Goal: Task Accomplishment & Management: Manage account settings

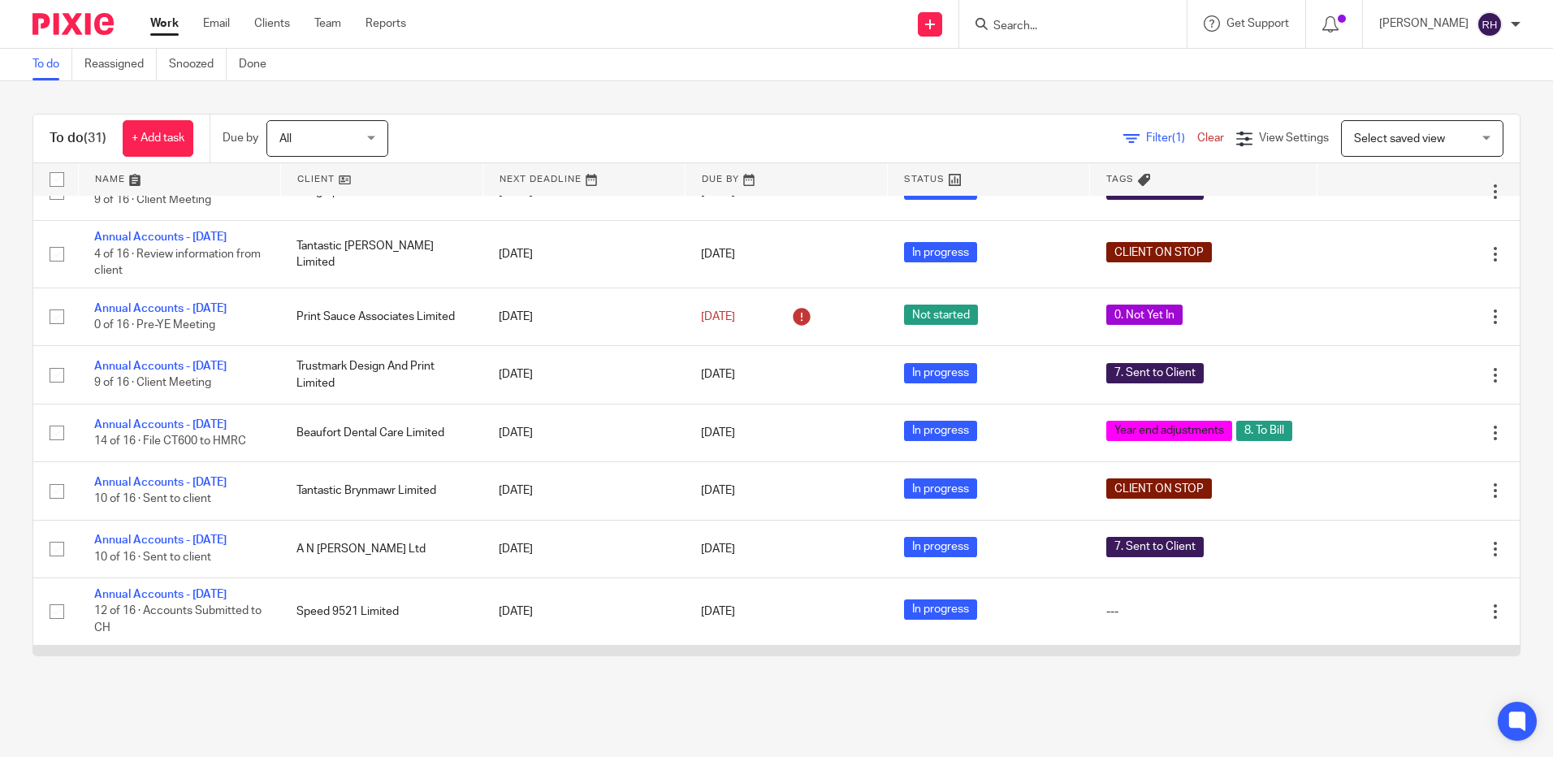
scroll to position [991, 0]
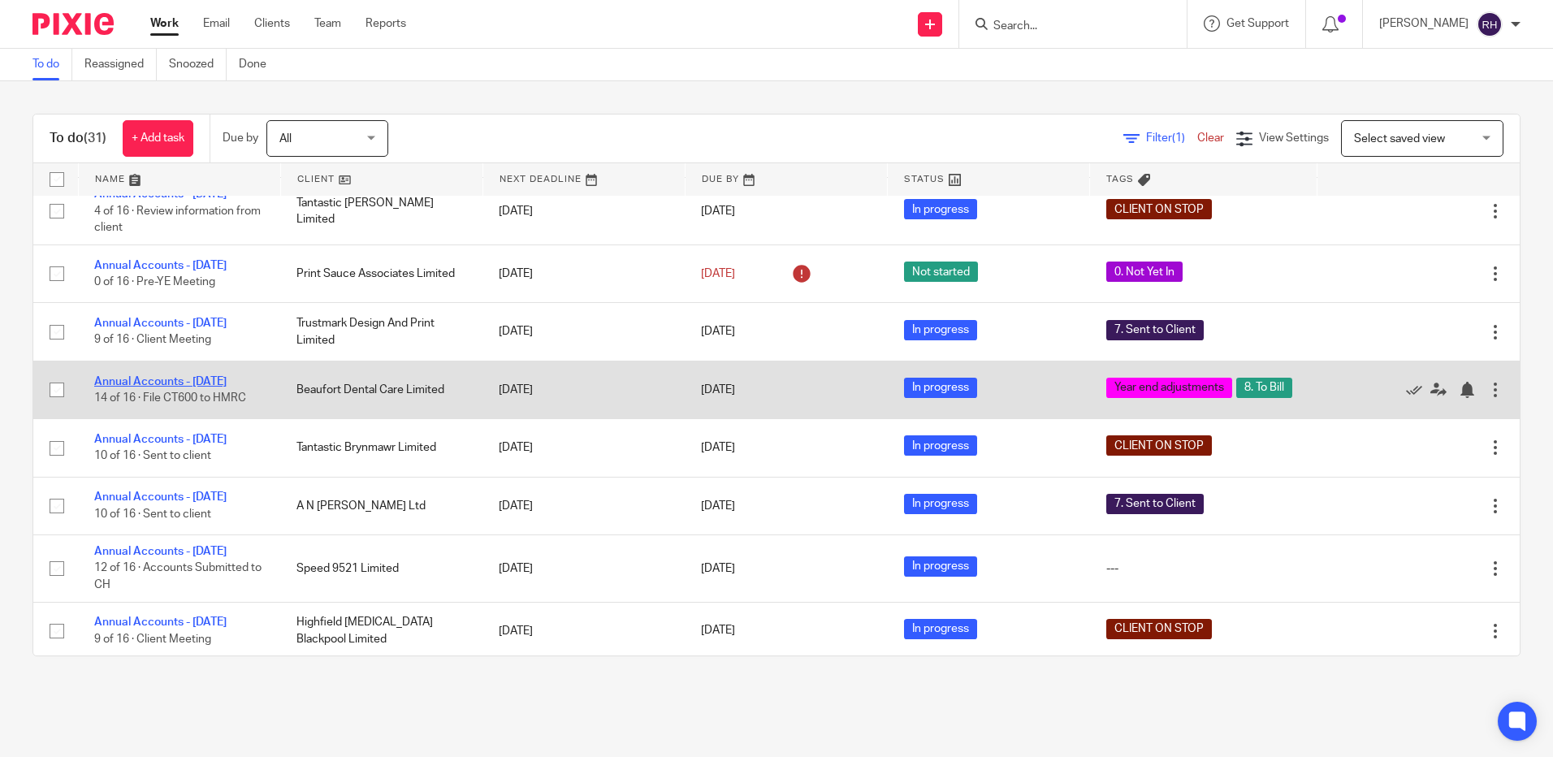
click at [154, 387] on link "Annual Accounts - [DATE]" at bounding box center [160, 381] width 132 height 11
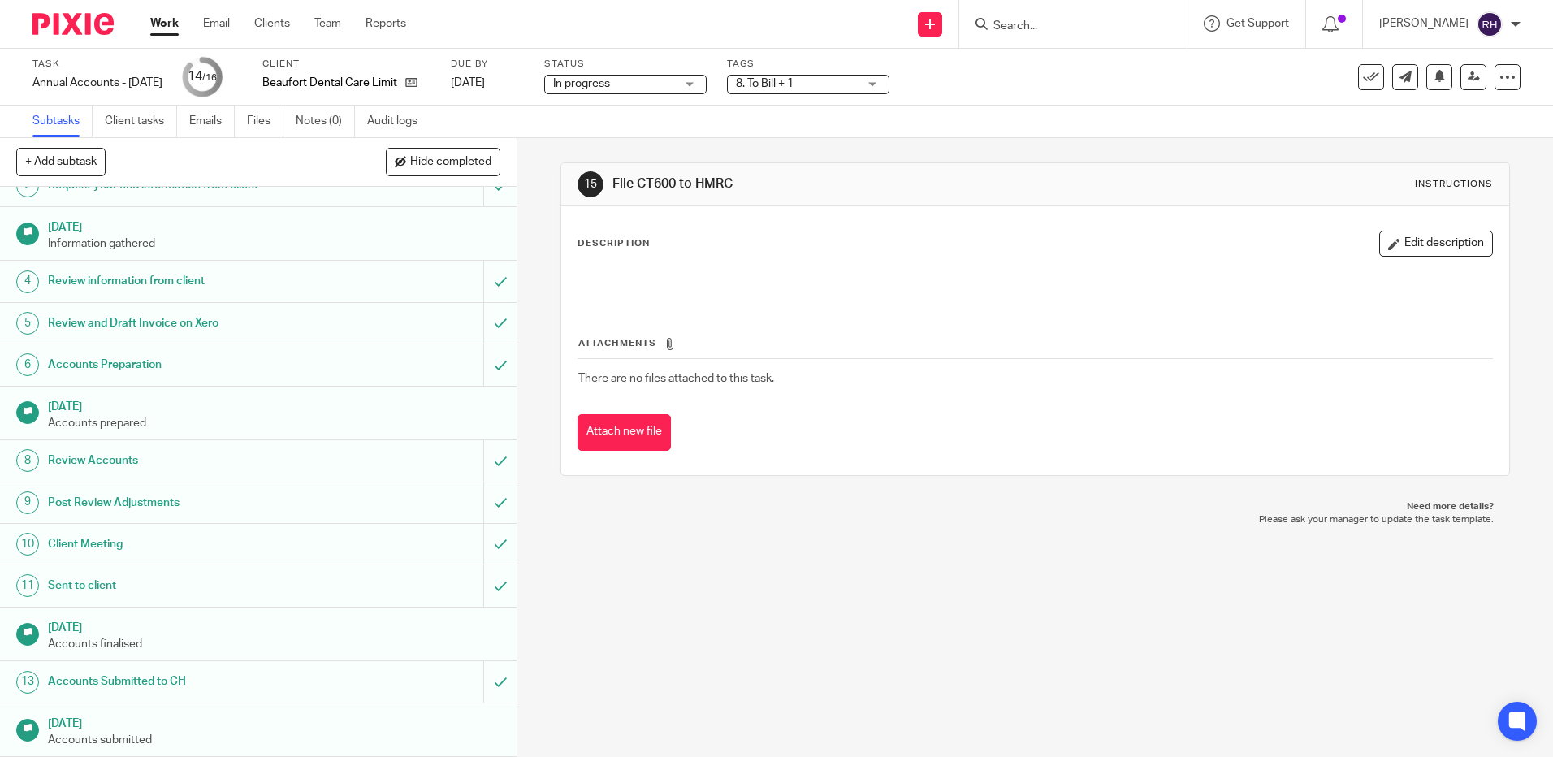
scroll to position [147, 0]
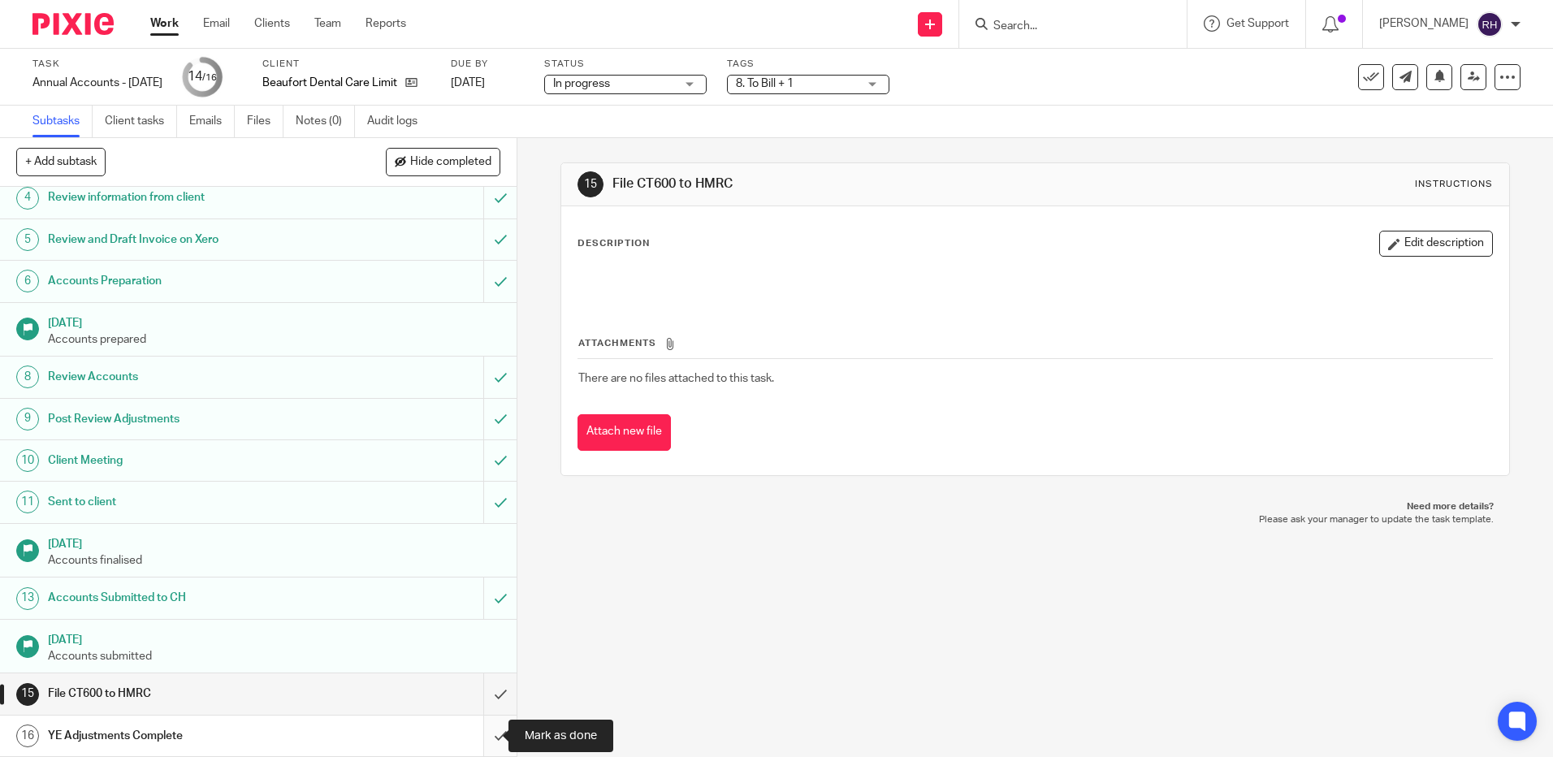
click at [482, 732] on input "submit" at bounding box center [258, 736] width 517 height 41
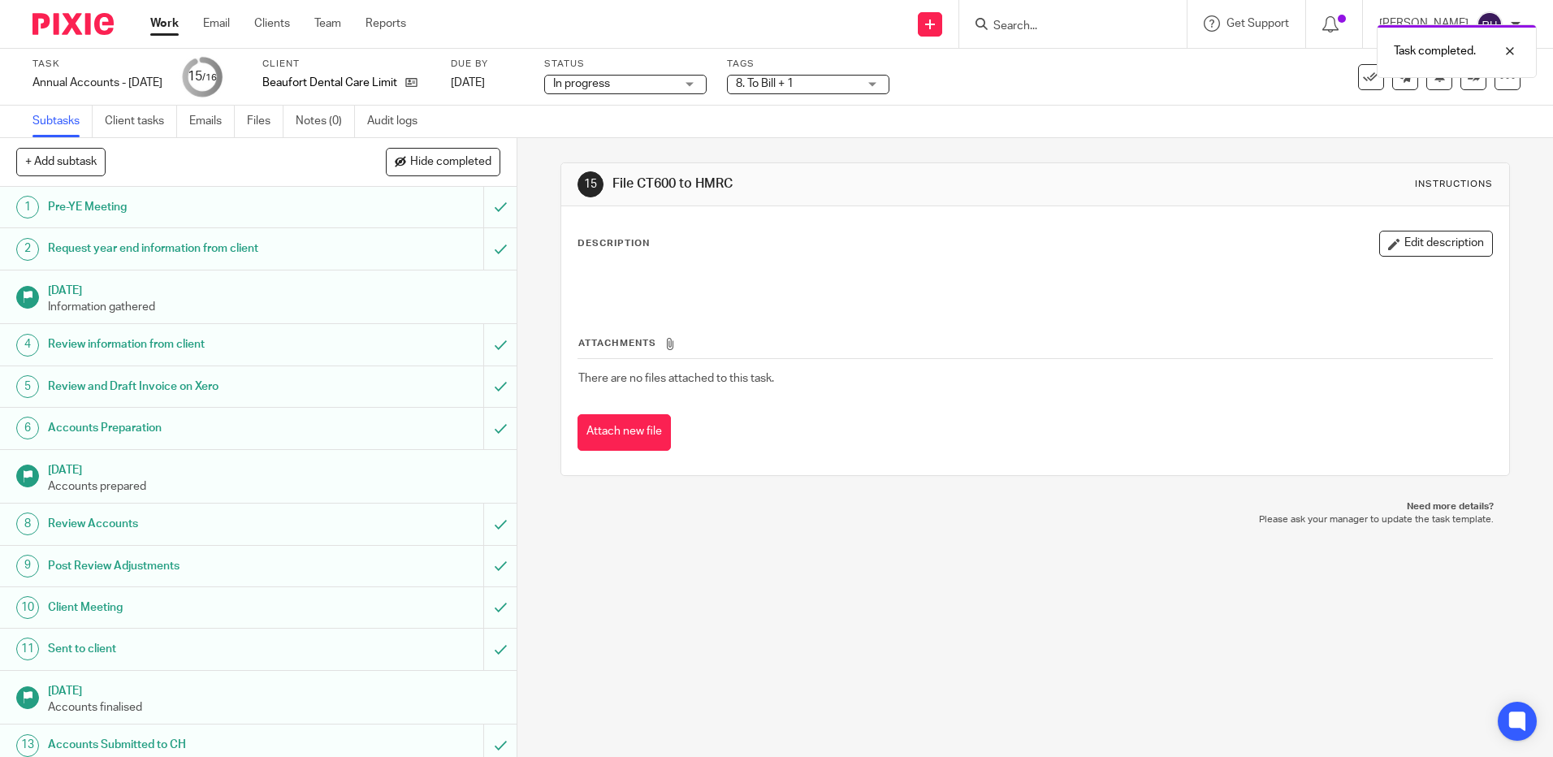
scroll to position [147, 0]
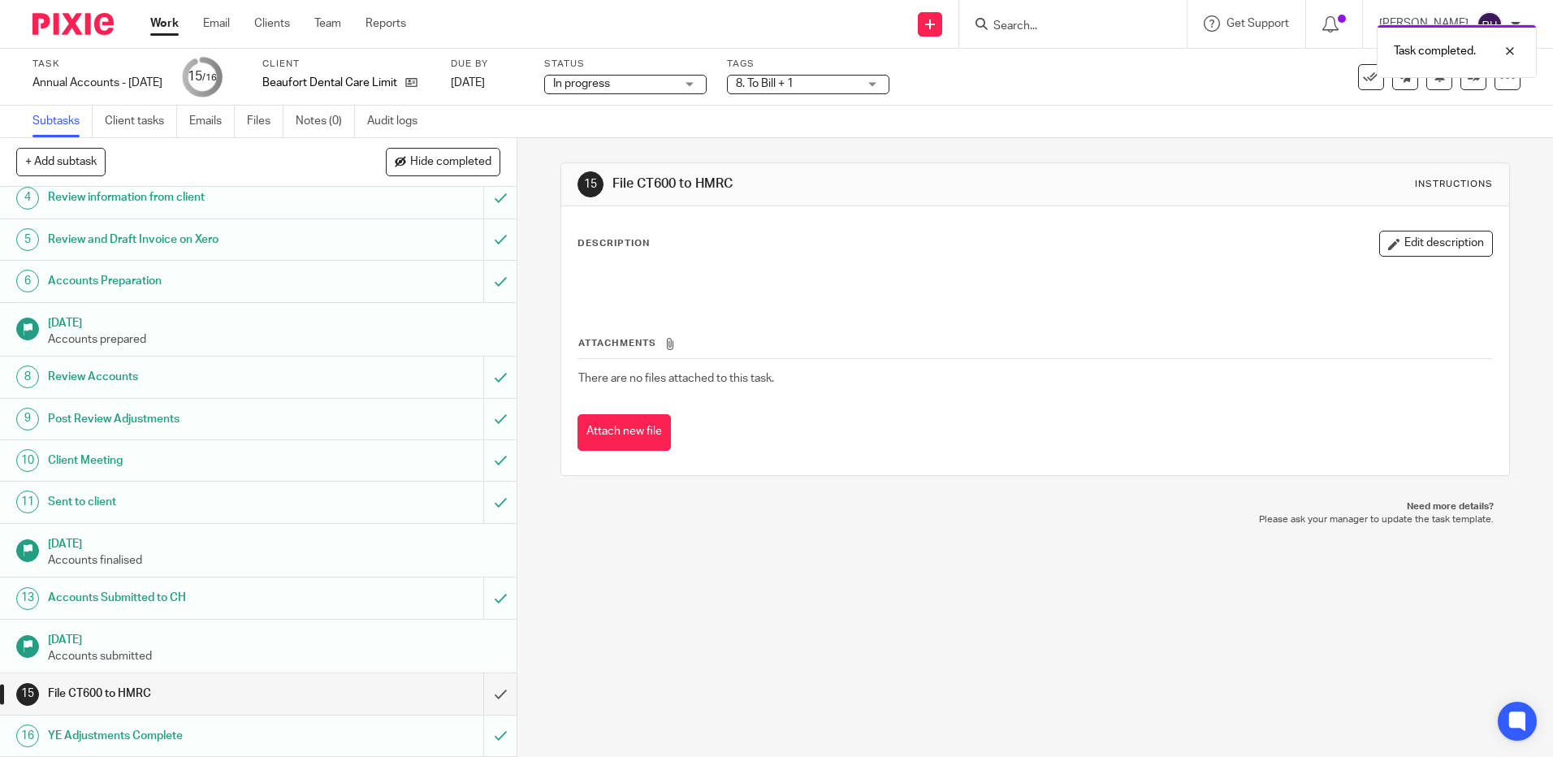
click at [68, 18] on img at bounding box center [72, 24] width 81 height 22
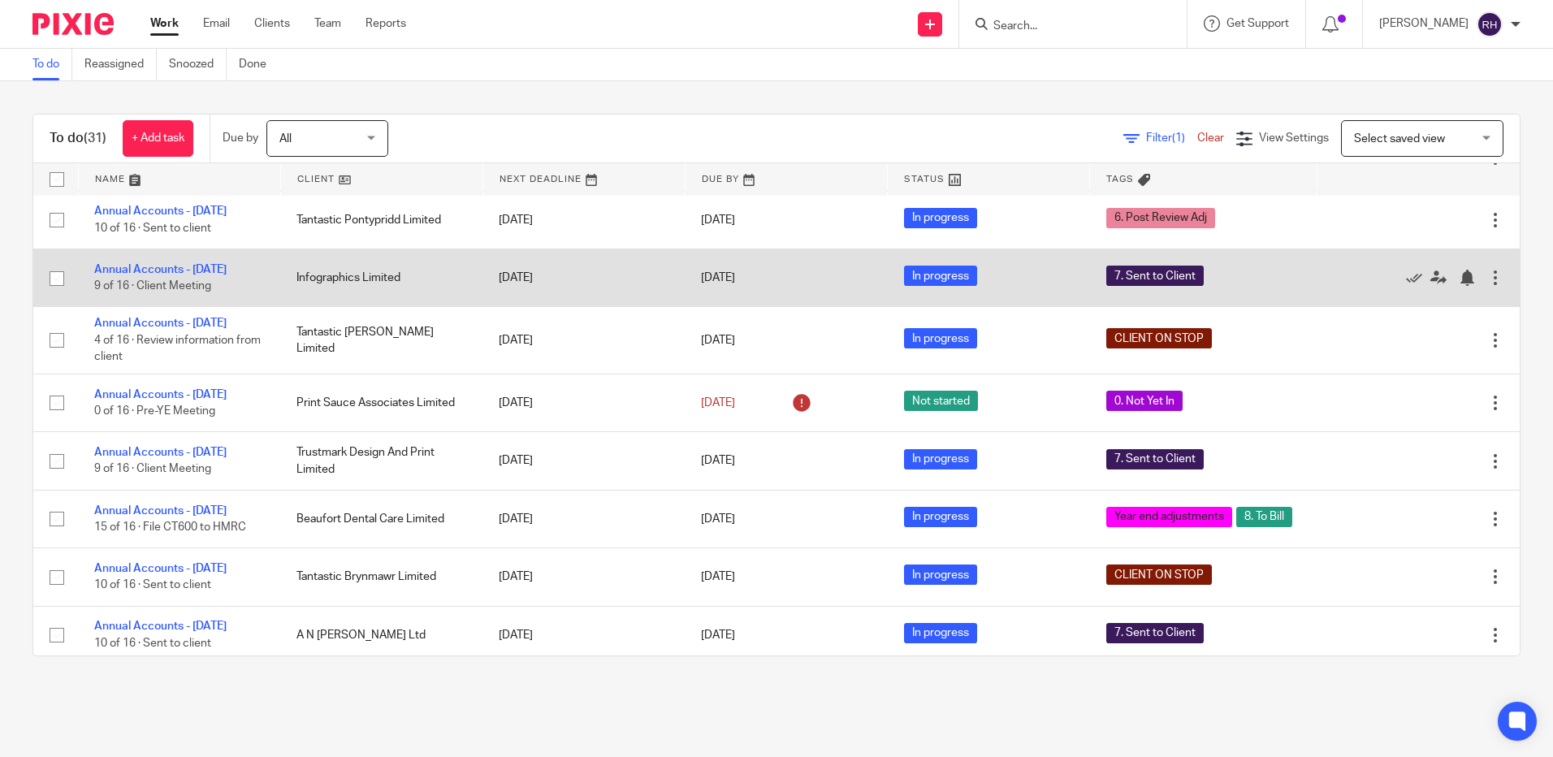
scroll to position [894, 0]
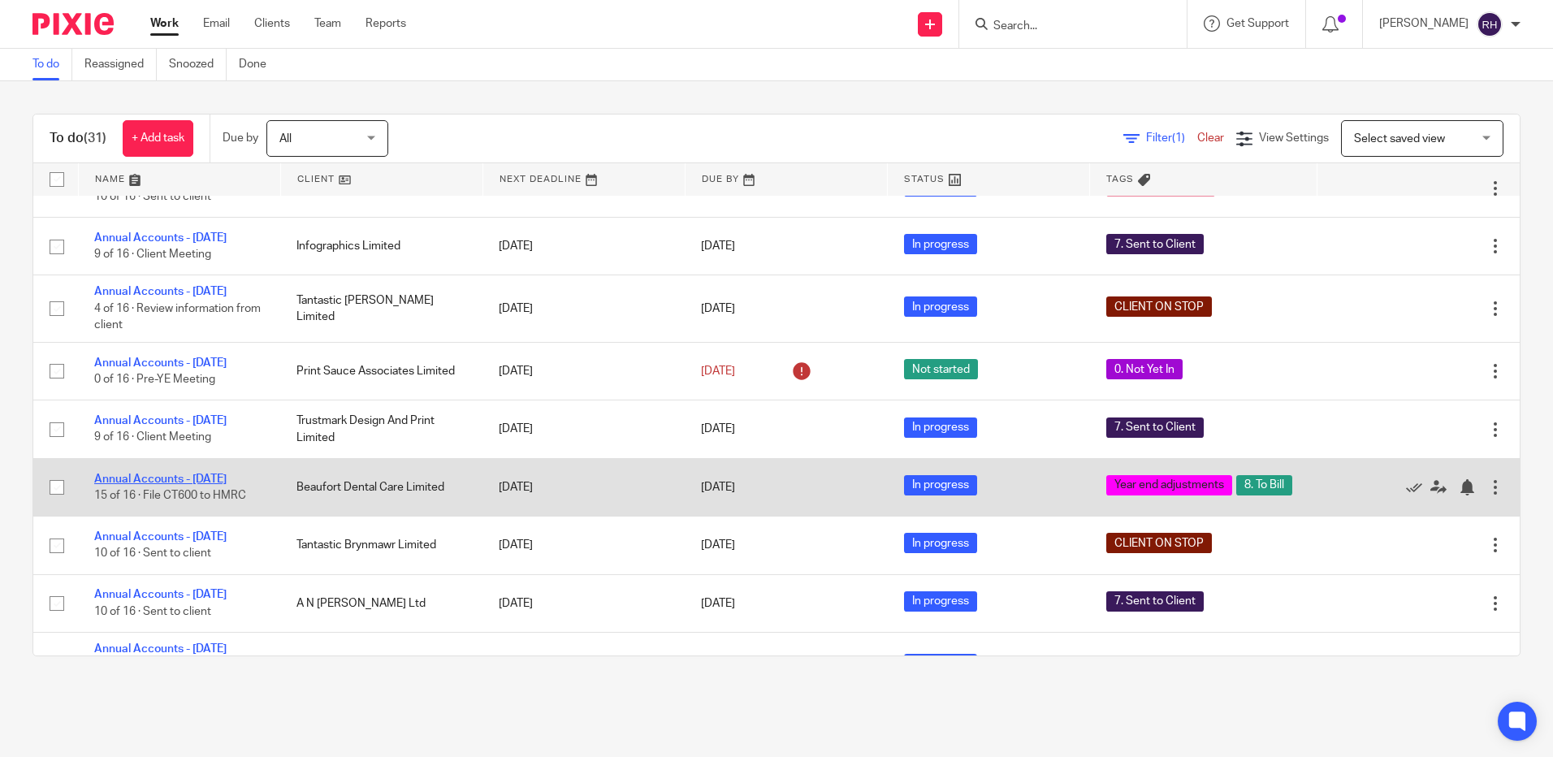
click at [227, 485] on link "Annual Accounts - [DATE]" at bounding box center [160, 479] width 132 height 11
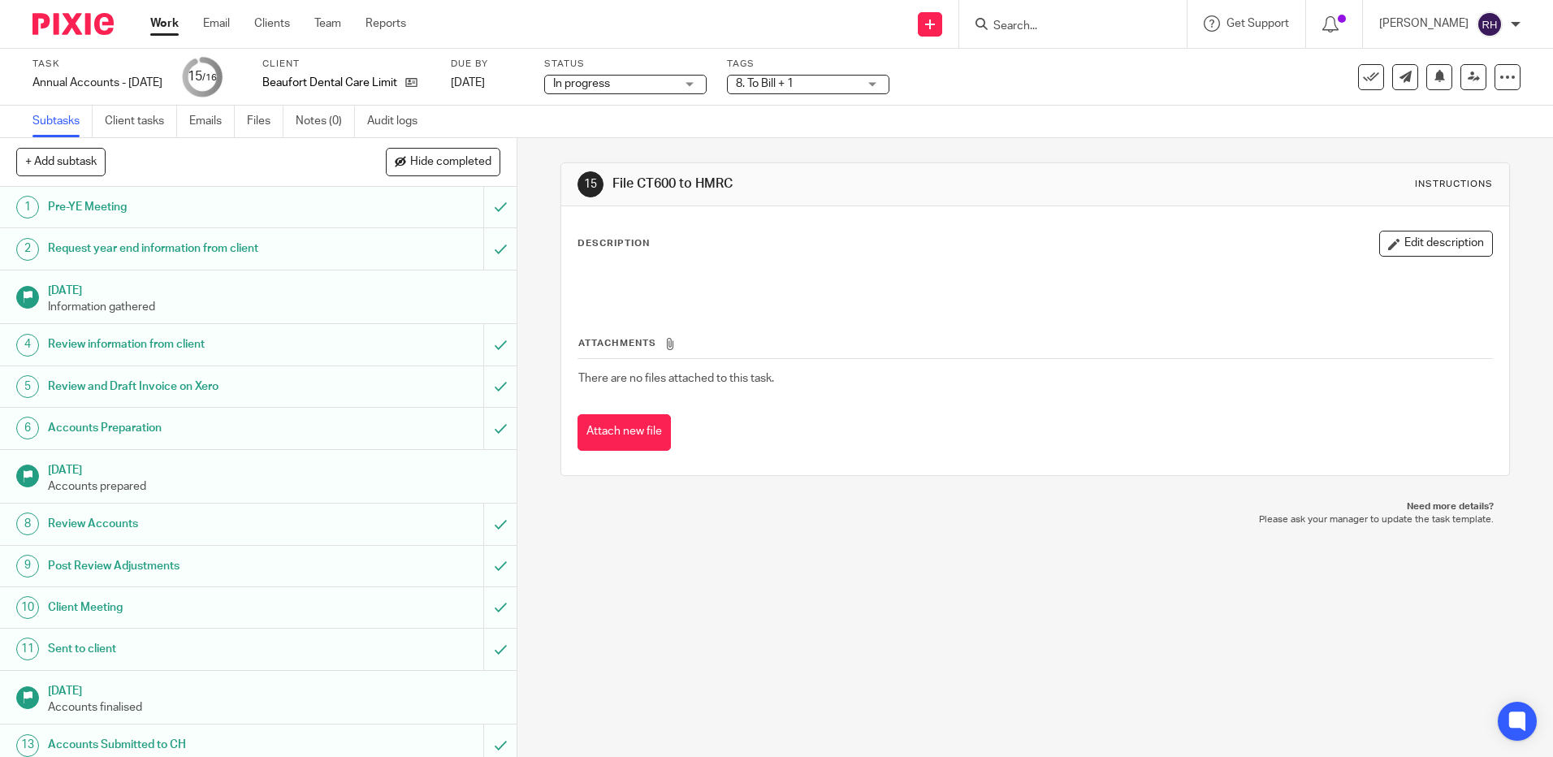
click at [889, 80] on div "8. To Bill + 1" at bounding box center [808, 84] width 162 height 19
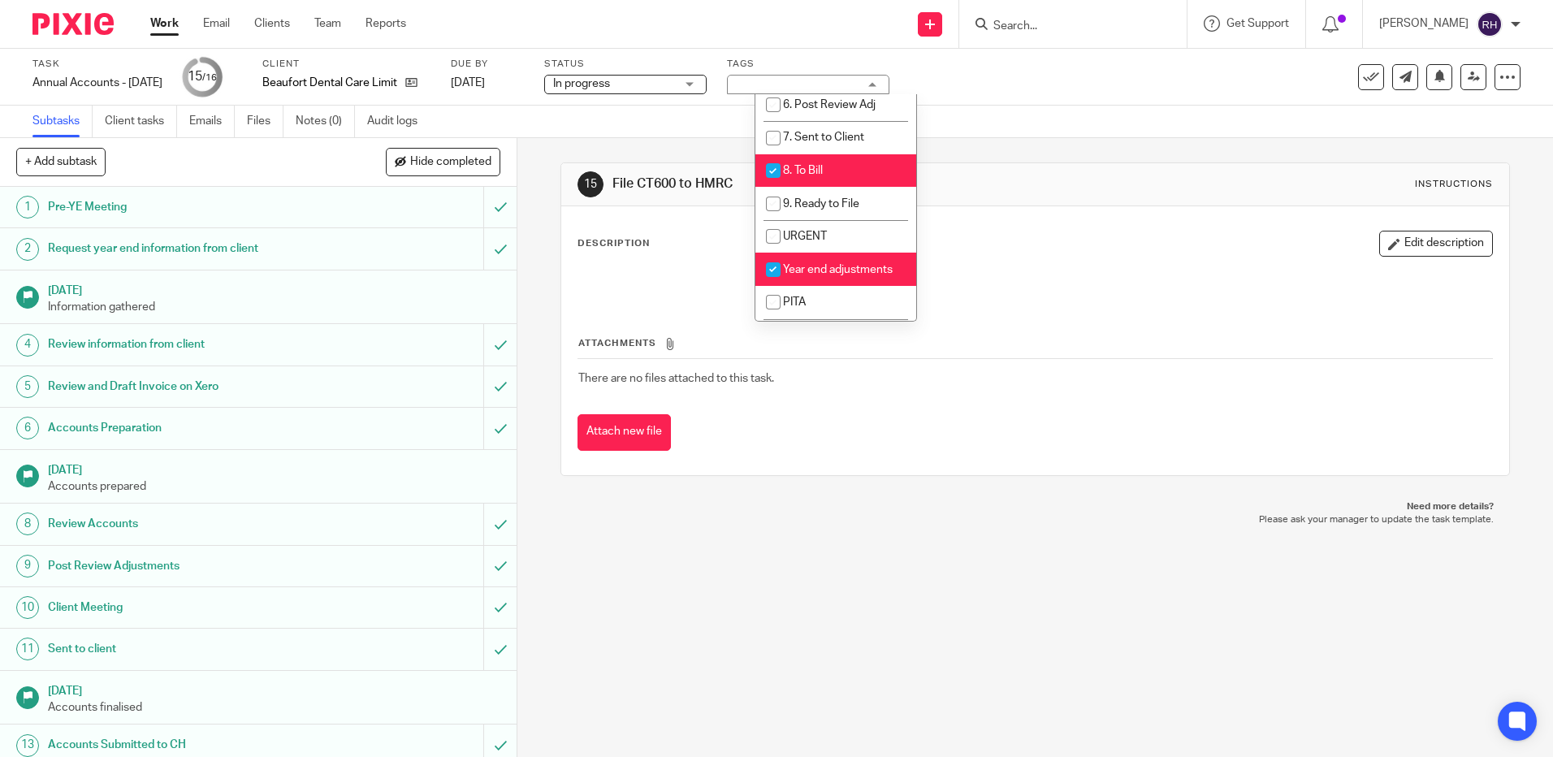
scroll to position [223, 0]
click at [770, 264] on input "checkbox" at bounding box center [773, 267] width 31 height 31
checkbox input "false"
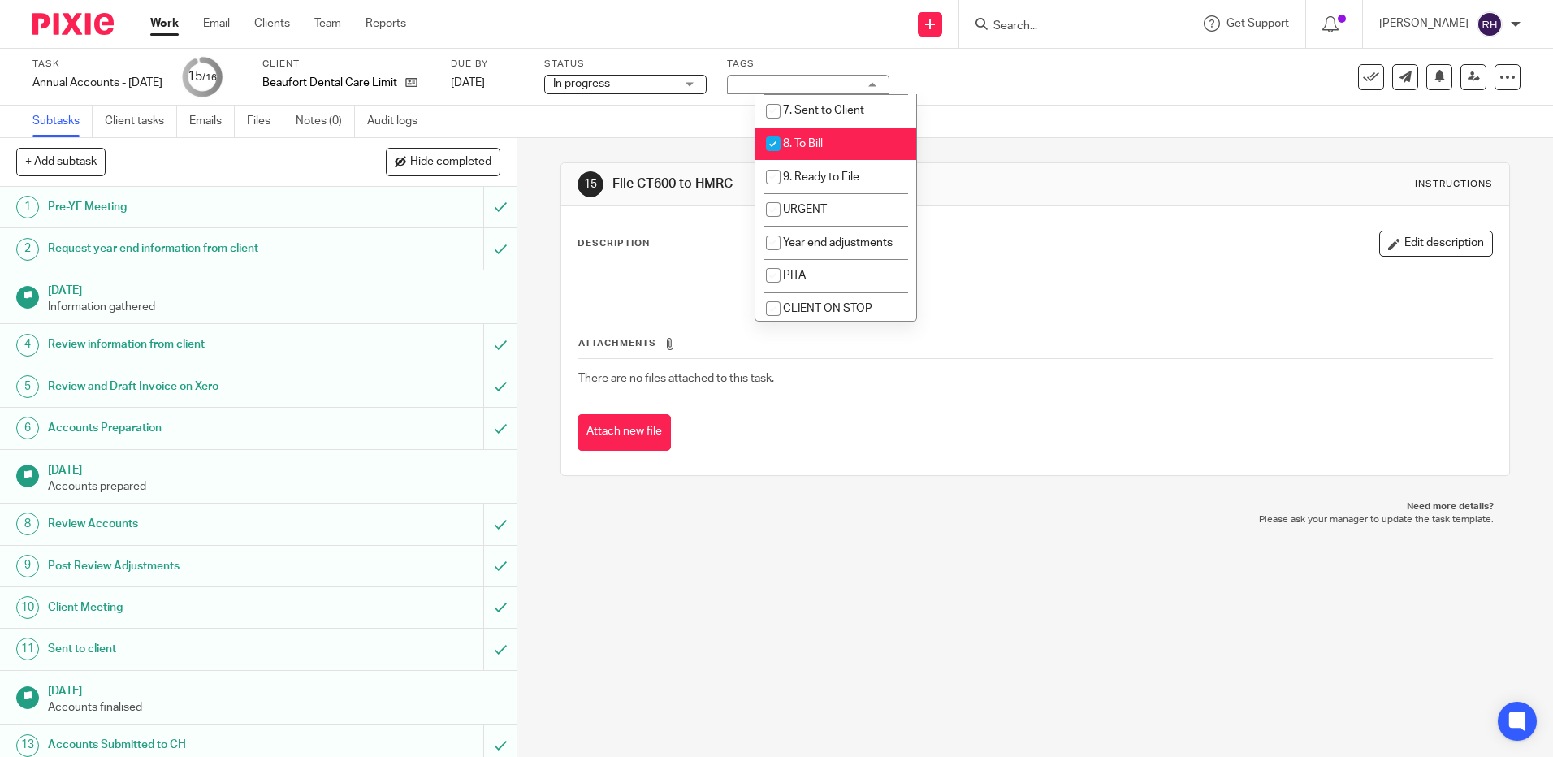
scroll to position [227, 0]
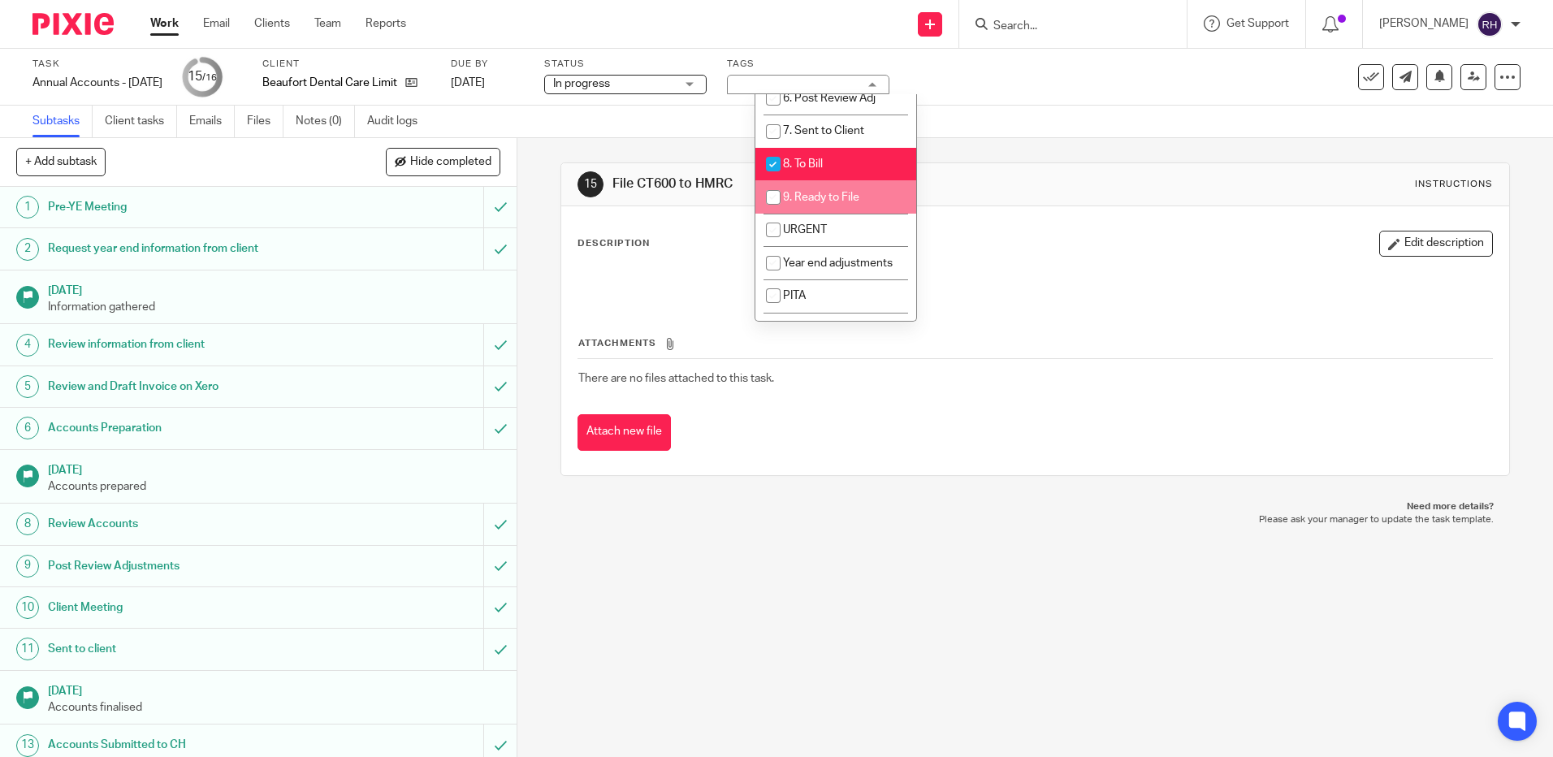
click at [778, 196] on input "checkbox" at bounding box center [773, 197] width 31 height 31
checkbox input "true"
click at [772, 163] on input "checkbox" at bounding box center [773, 164] width 31 height 31
checkbox input "false"
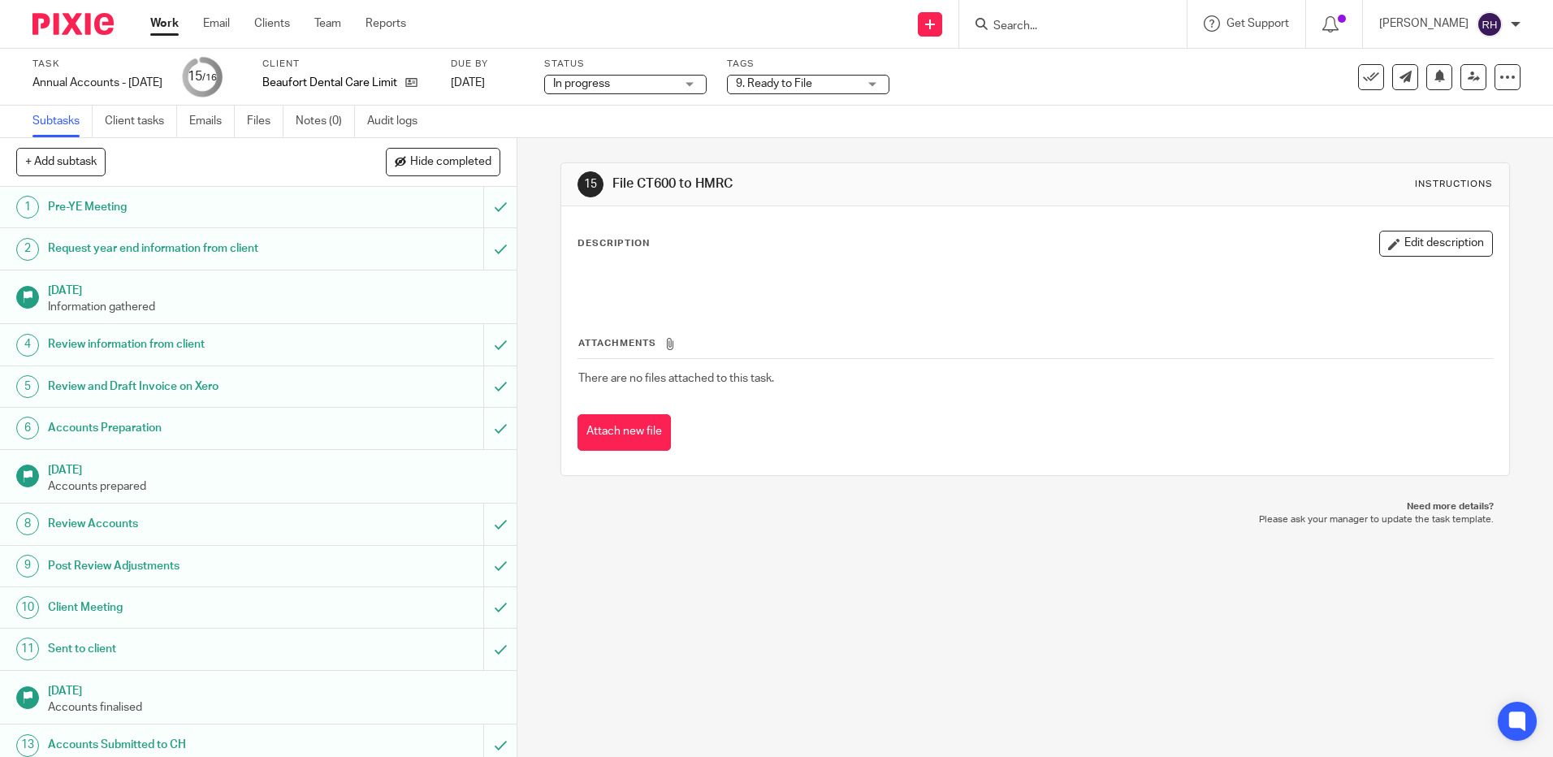
click at [536, 497] on div "15 File CT600 to HMRC Instructions Description Edit description Attachments The…" at bounding box center [1035, 447] width 1036 height 619
click at [74, 26] on img at bounding box center [72, 24] width 81 height 22
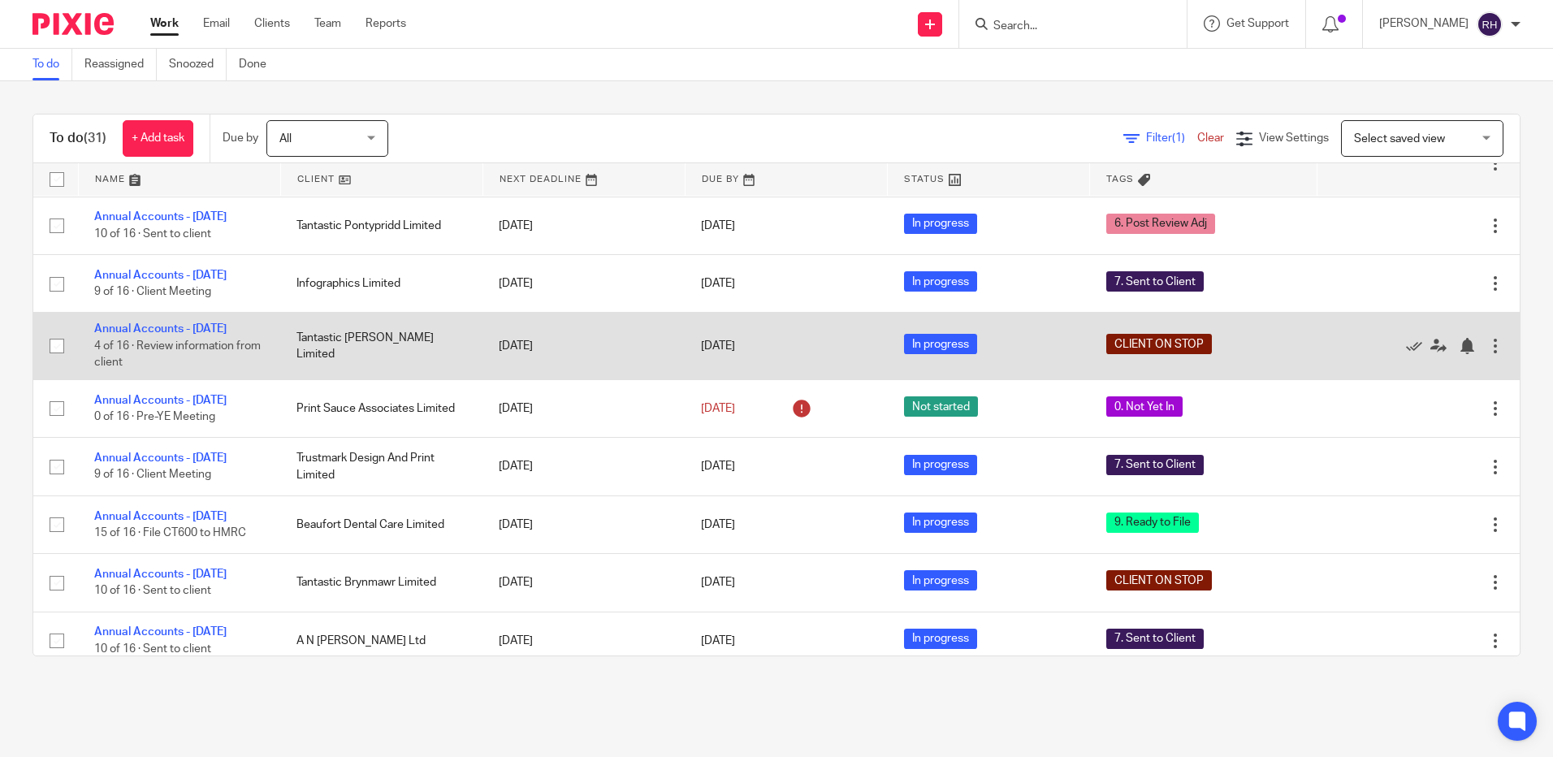
scroll to position [894, 0]
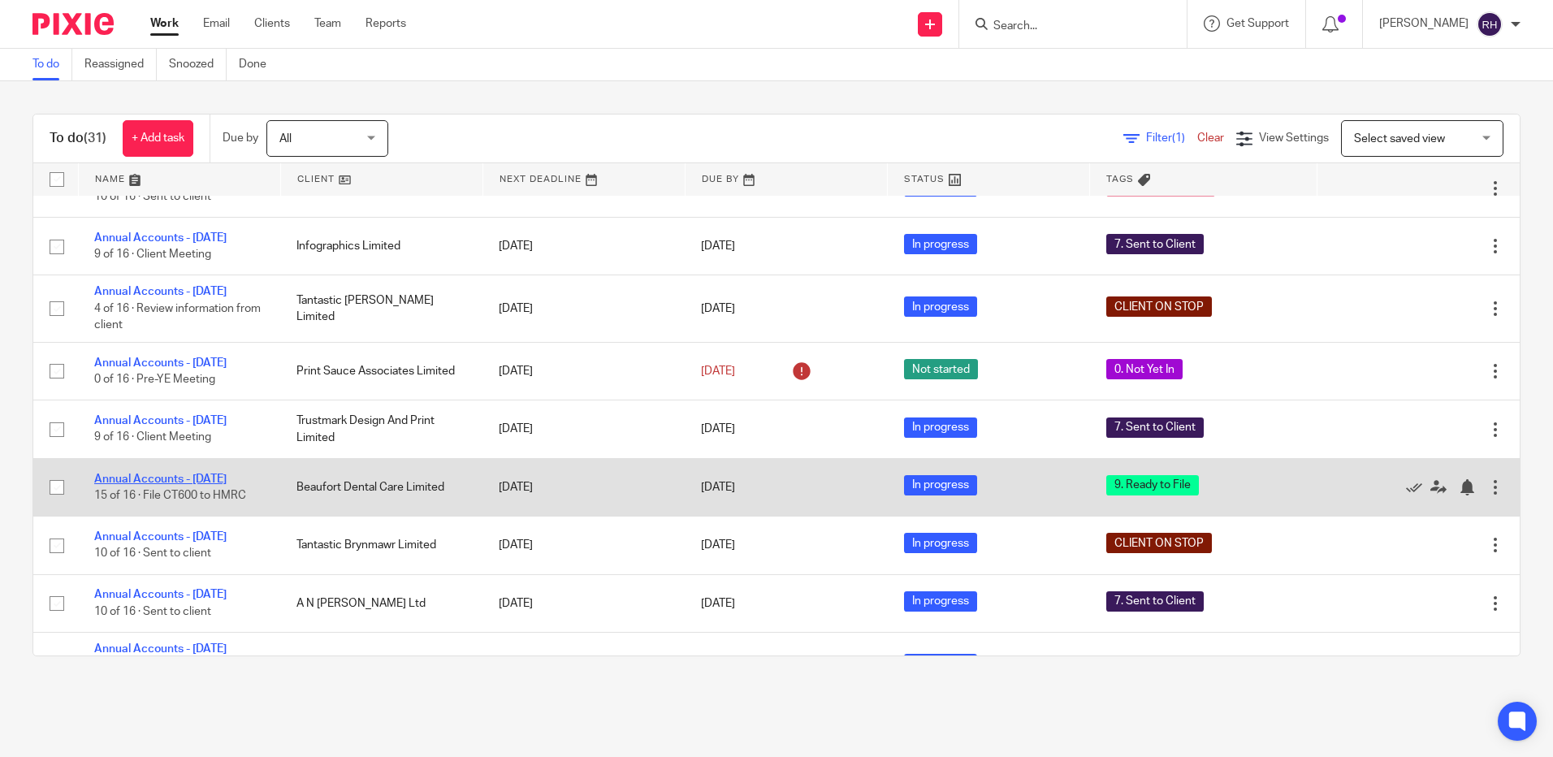
click at [208, 485] on link "Annual Accounts - [DATE]" at bounding box center [160, 479] width 132 height 11
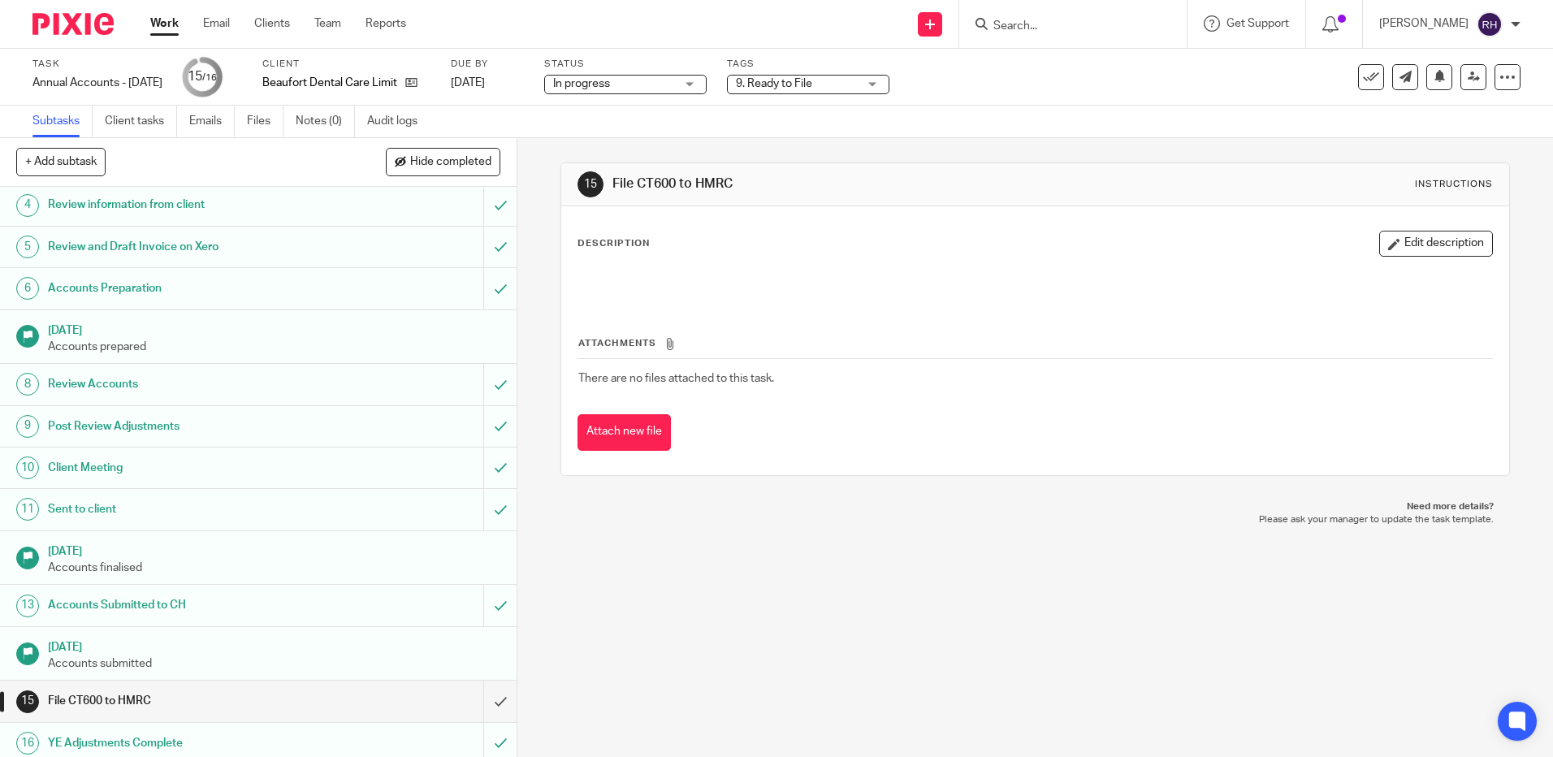
scroll to position [147, 0]
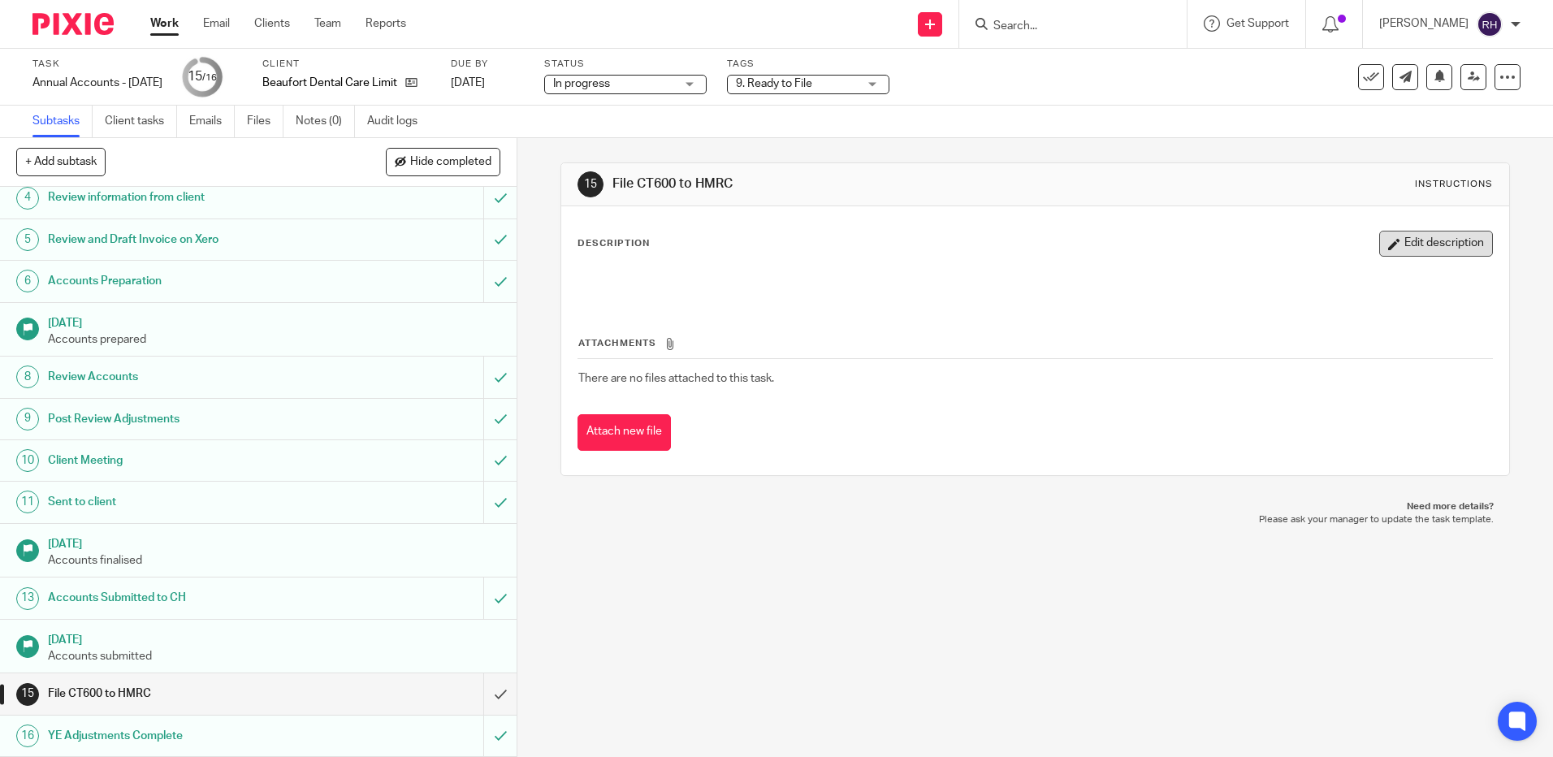
click at [1418, 250] on button "Edit description" at bounding box center [1436, 244] width 114 height 26
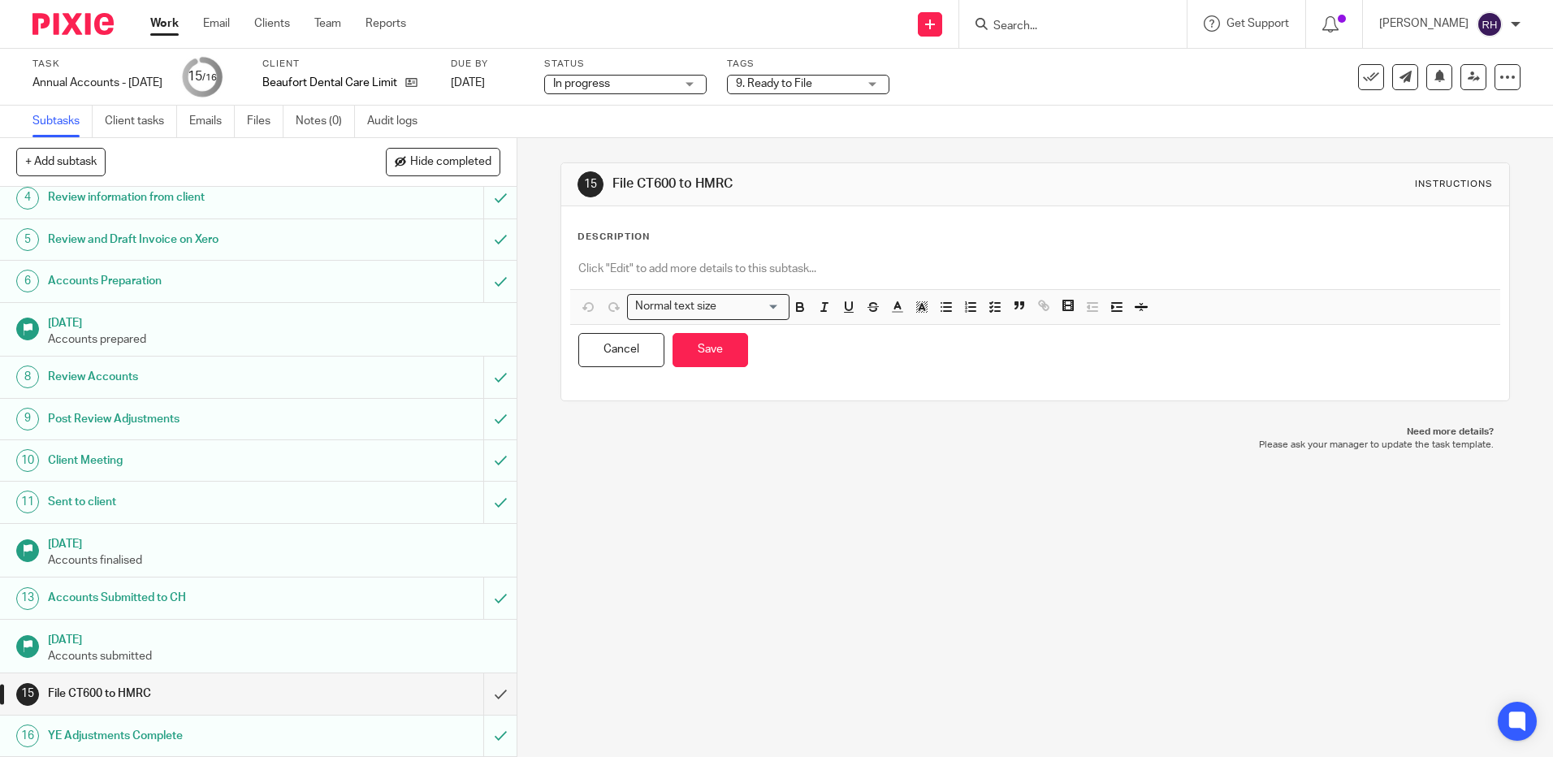
click at [600, 270] on p at bounding box center [1034, 269] width 913 height 16
click at [725, 351] on button "Save" at bounding box center [711, 350] width 76 height 35
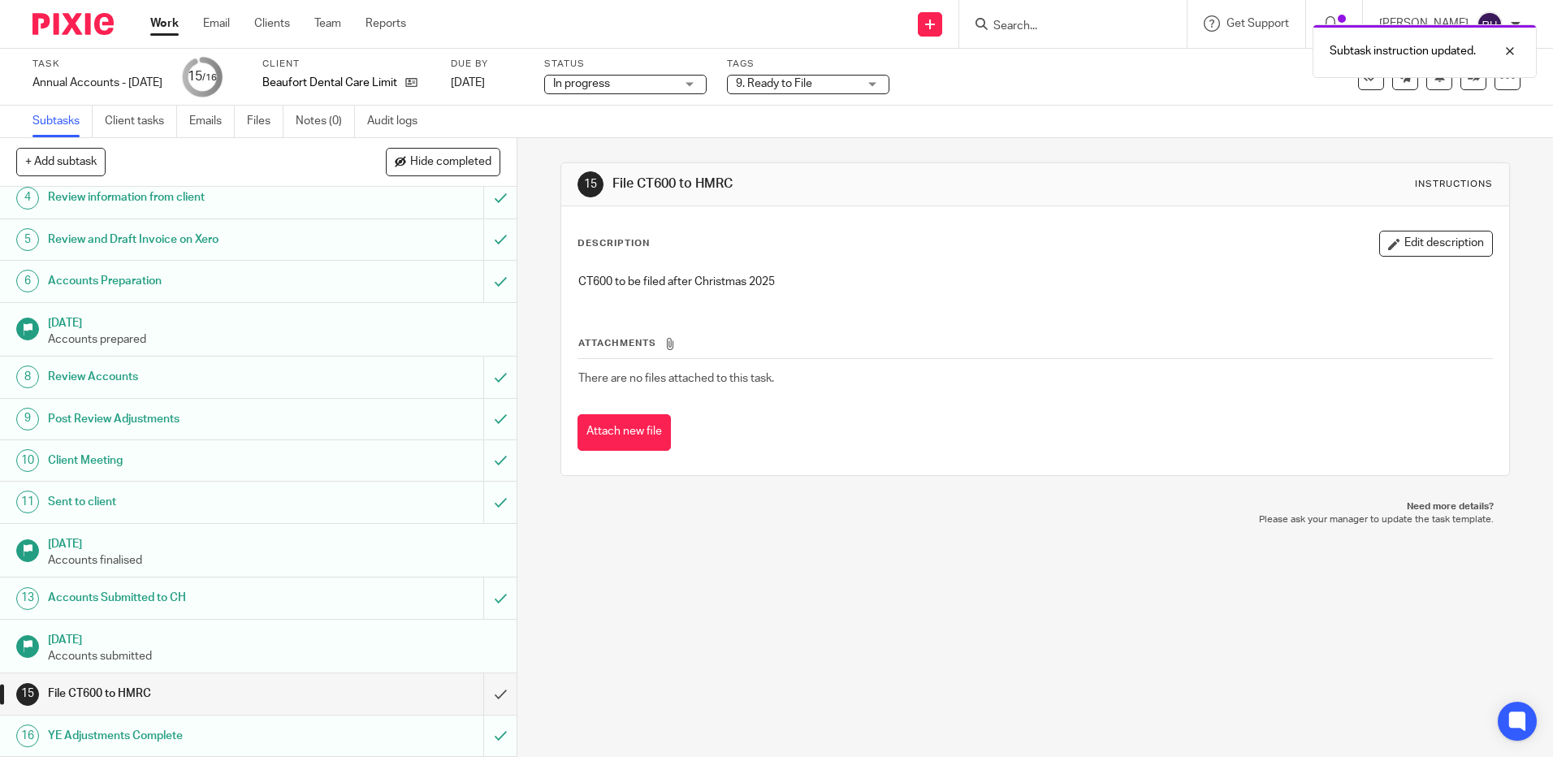
click at [70, 25] on img at bounding box center [72, 24] width 81 height 22
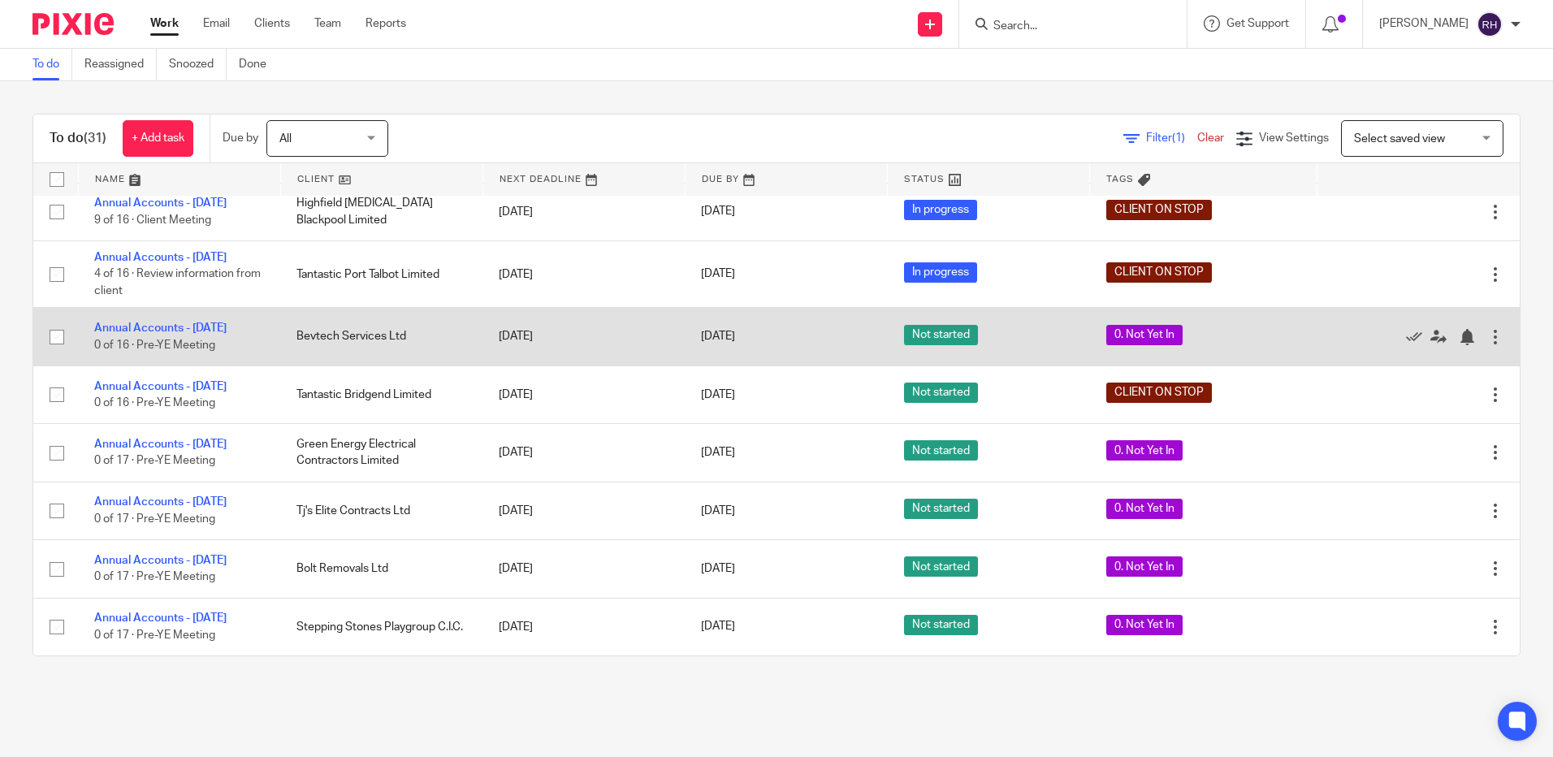
scroll to position [1462, 0]
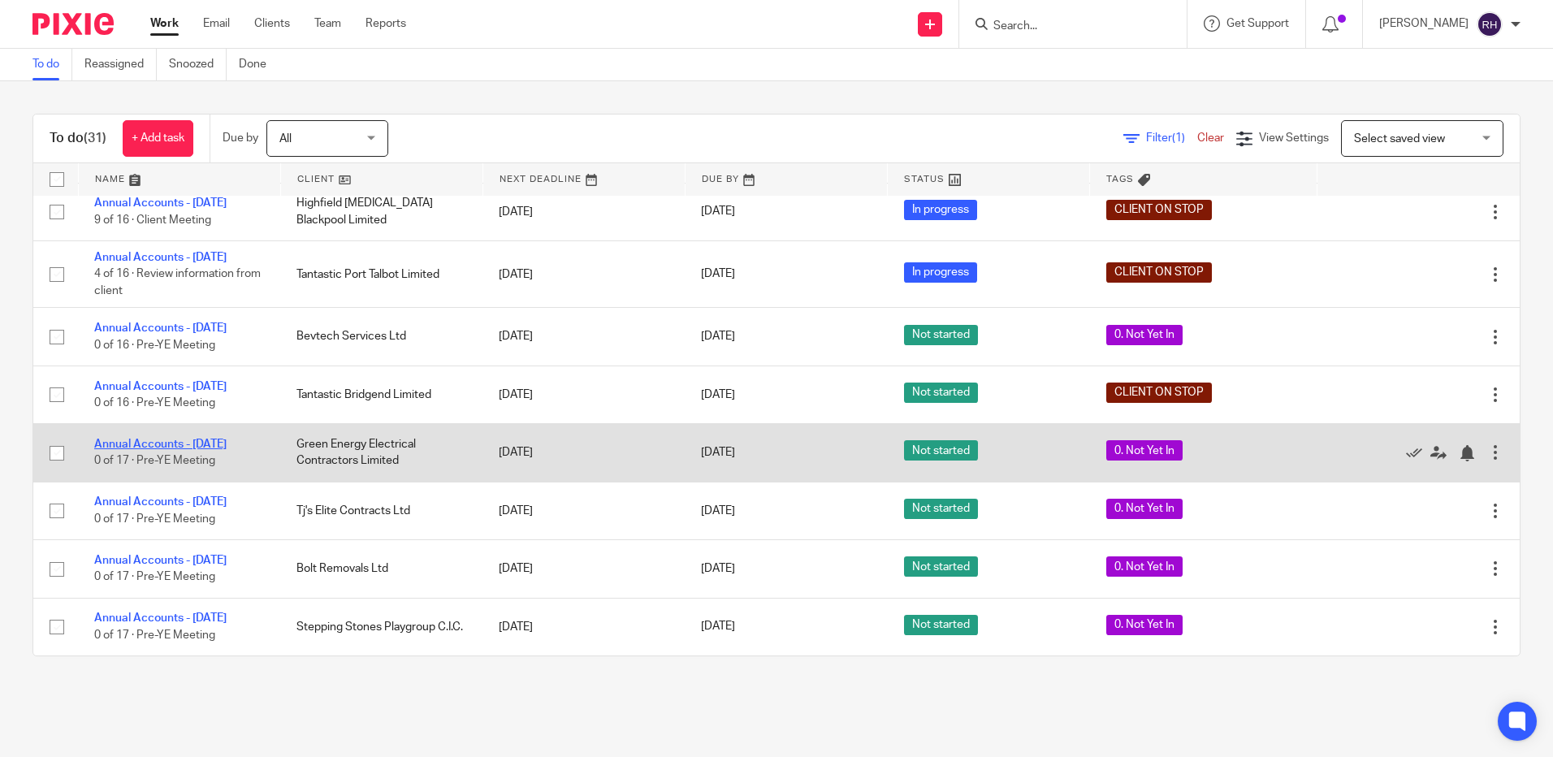
click at [141, 449] on link "Annual Accounts - [DATE]" at bounding box center [160, 444] width 132 height 11
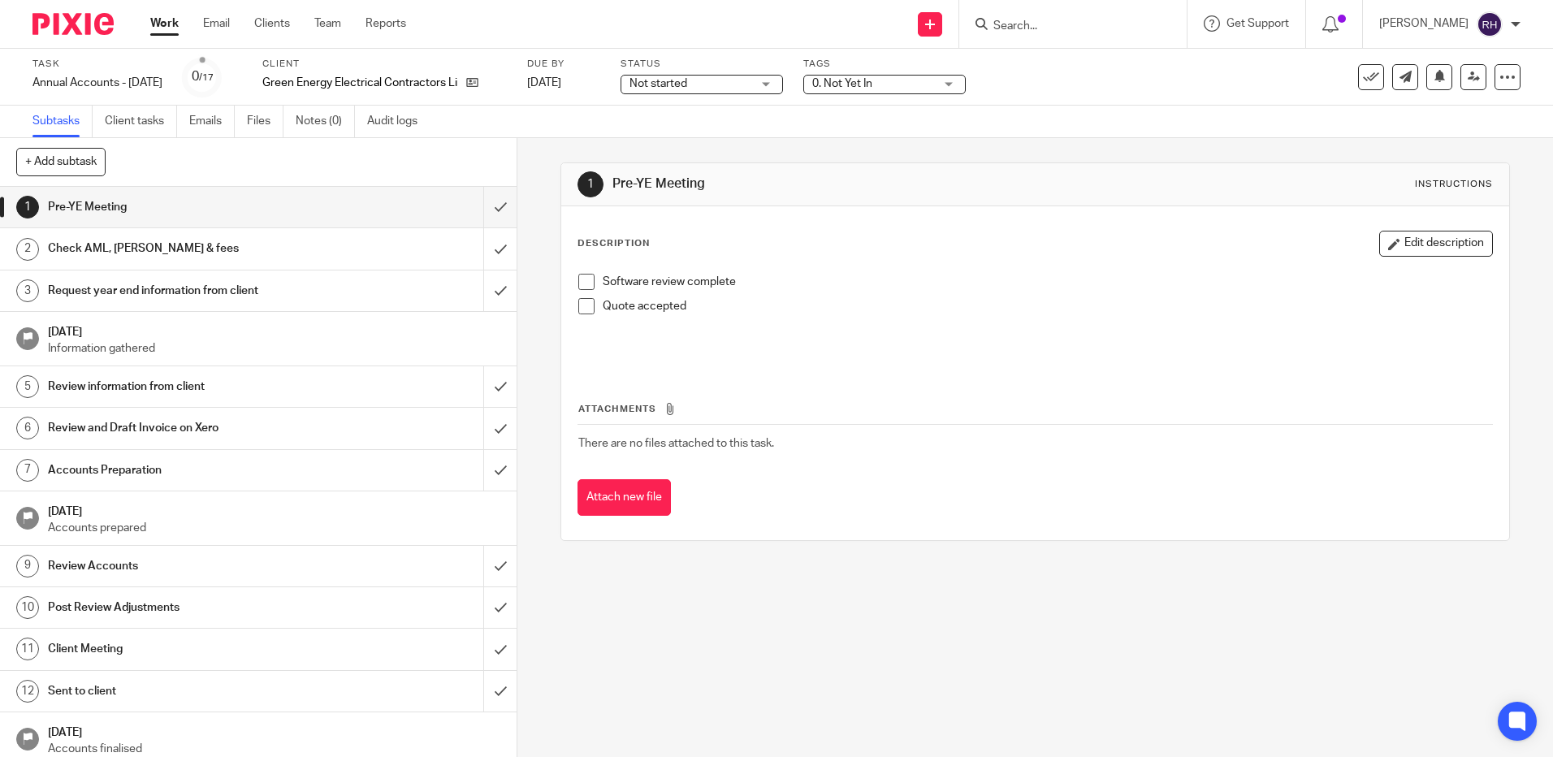
click at [85, 25] on img at bounding box center [72, 24] width 81 height 22
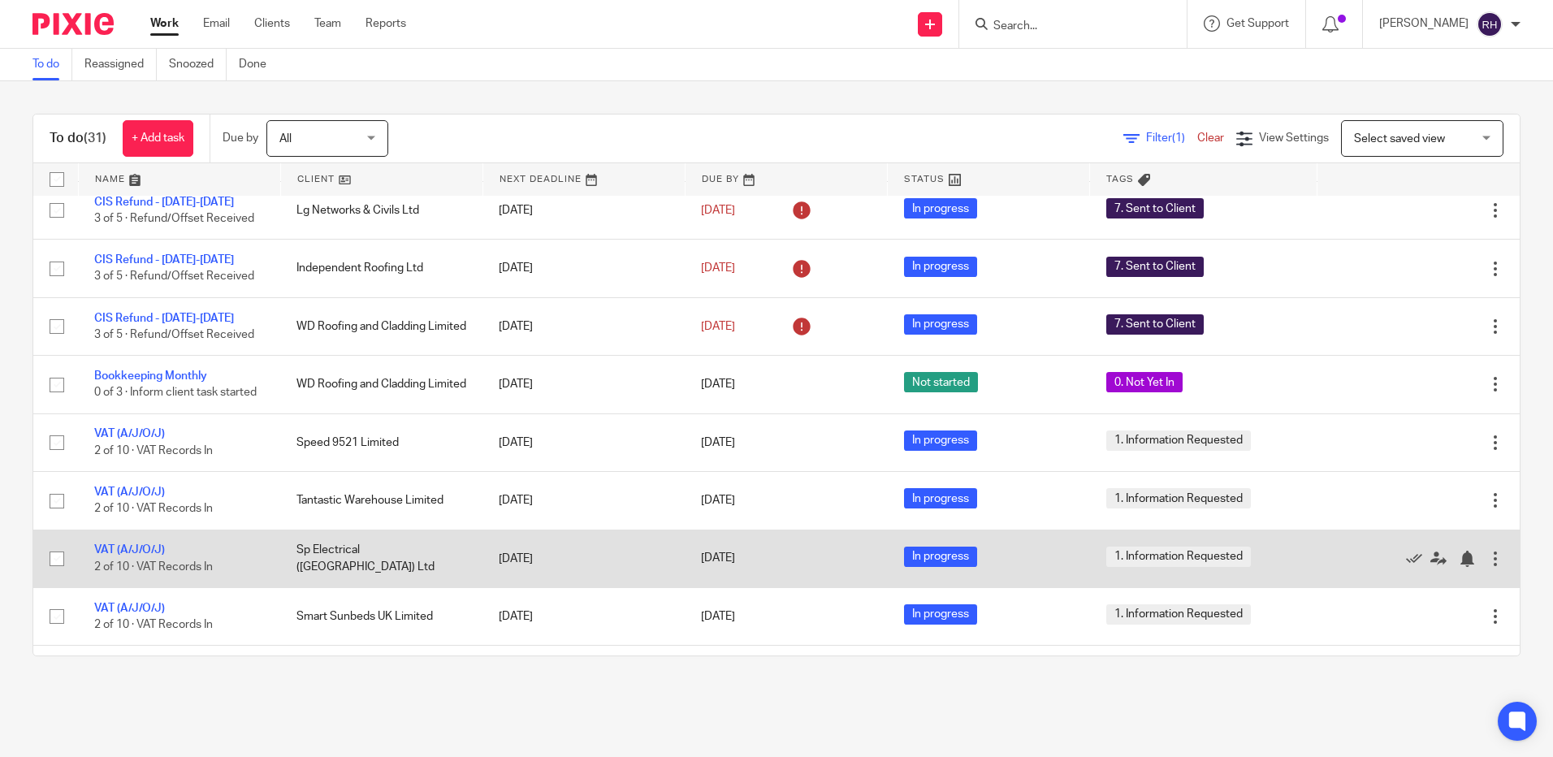
scroll to position [244, 0]
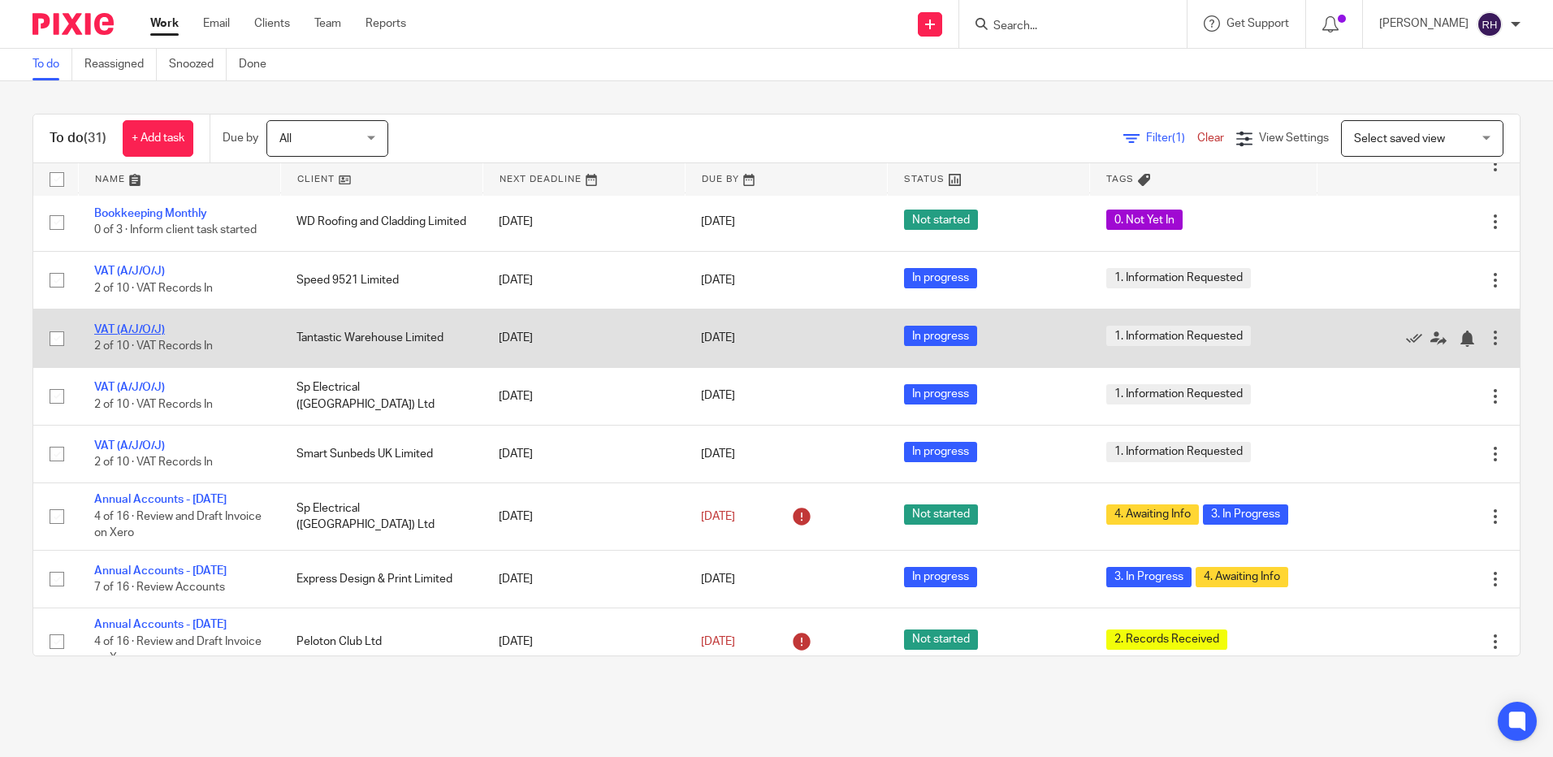
click at [136, 331] on link "VAT (A/J/O/J)" at bounding box center [129, 329] width 71 height 11
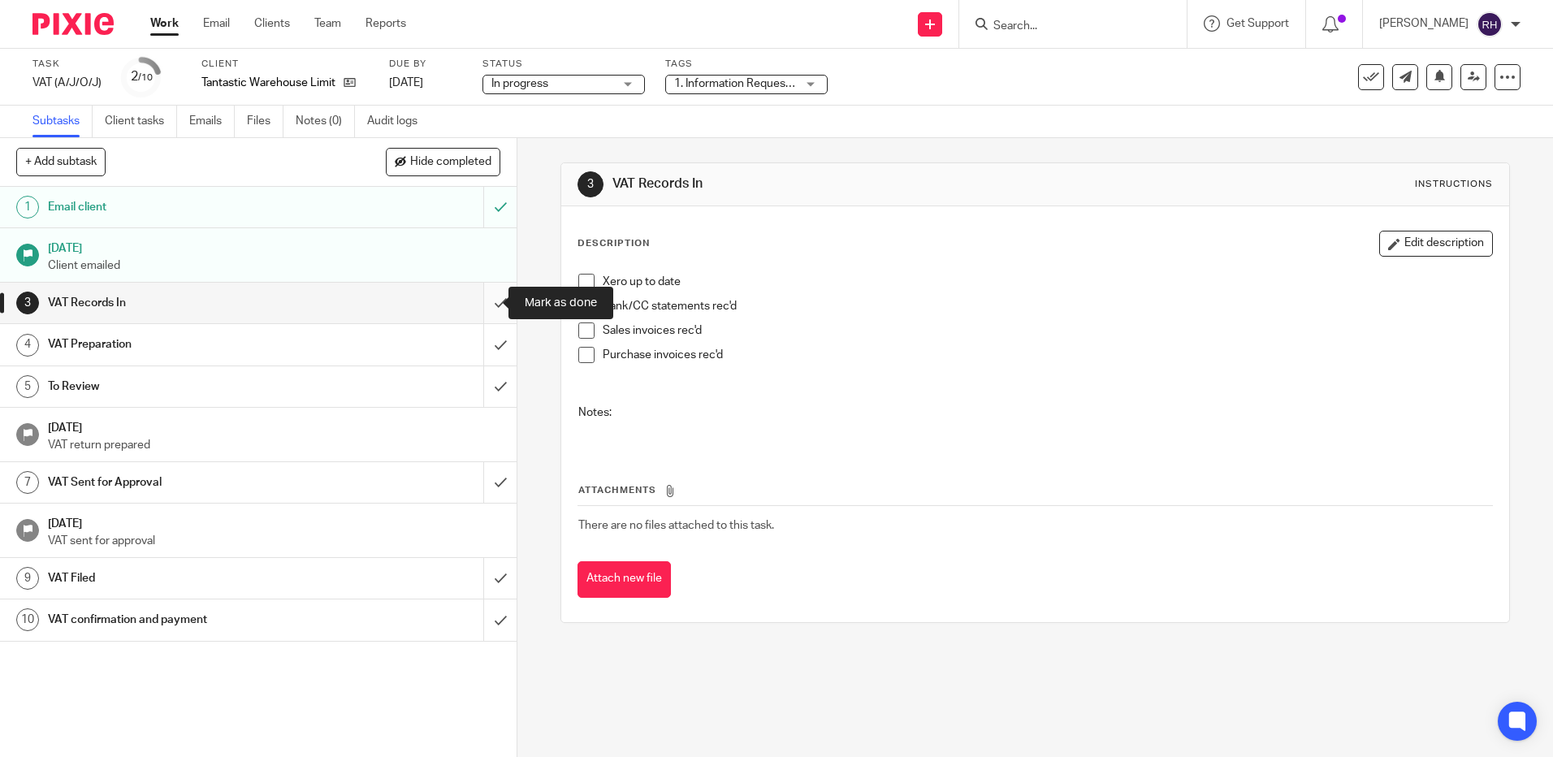
click at [482, 301] on input "submit" at bounding box center [258, 303] width 517 height 41
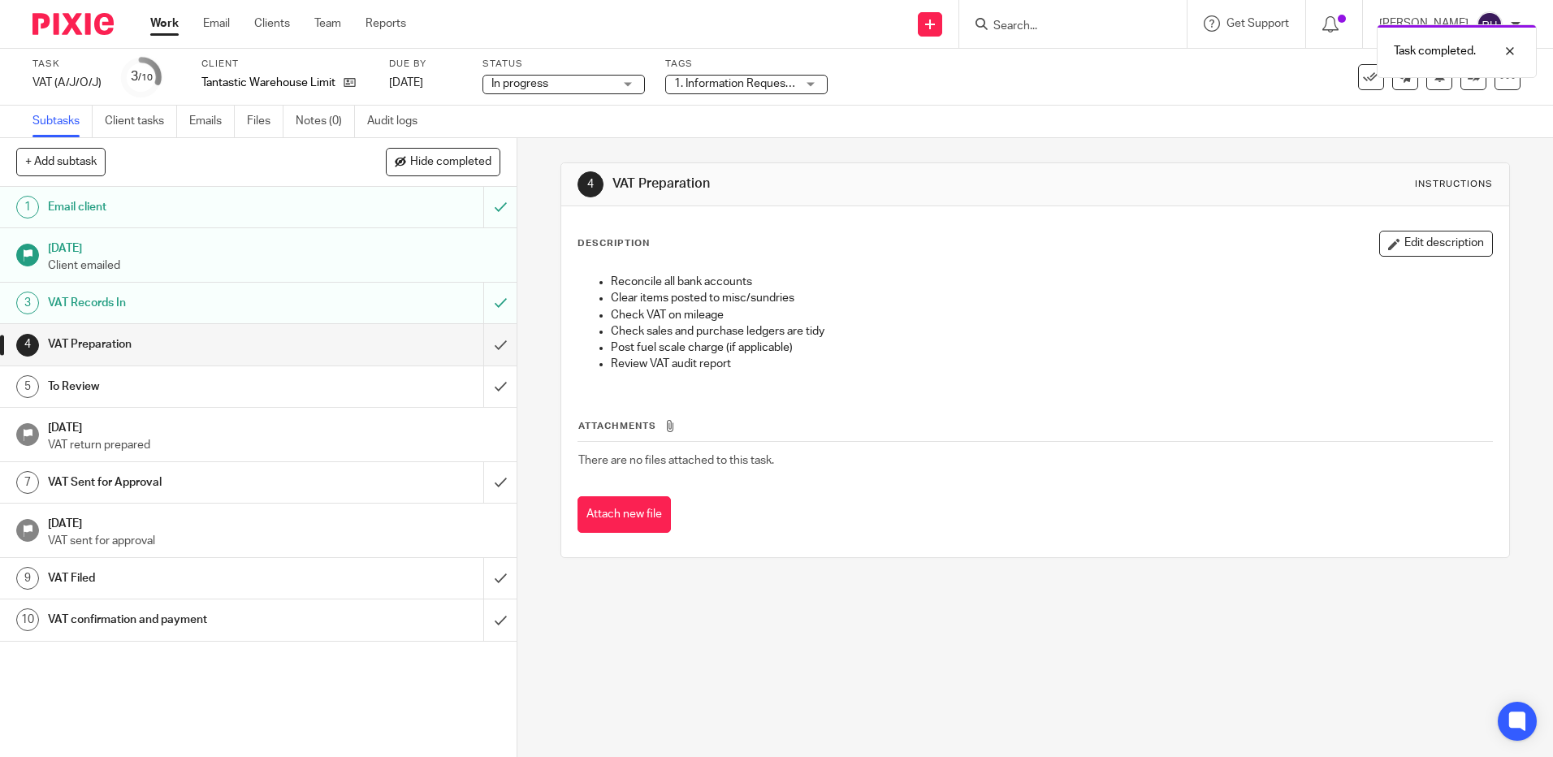
click at [802, 81] on div "1. Information Requested" at bounding box center [746, 84] width 162 height 19
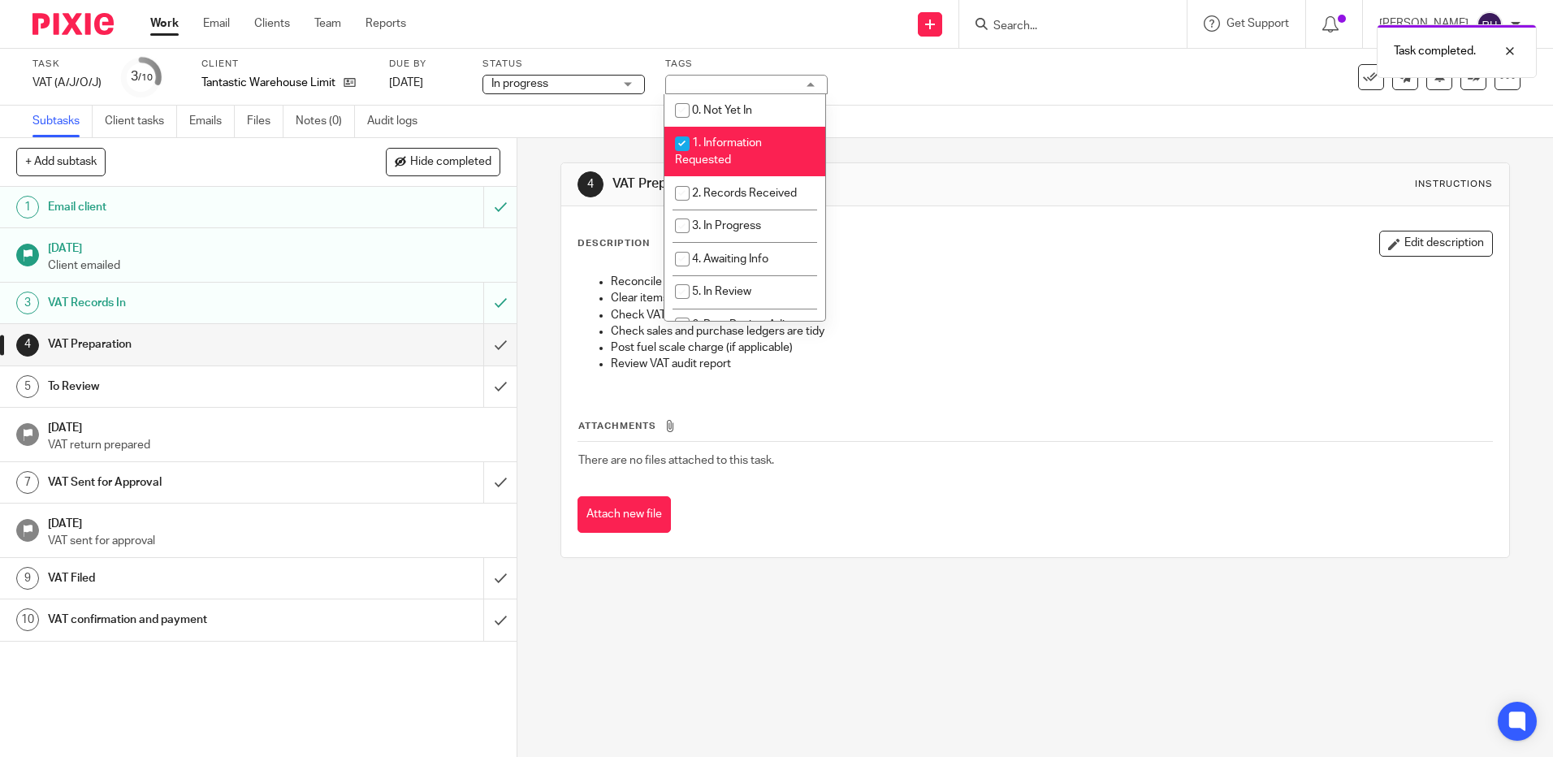
click at [684, 140] on input "checkbox" at bounding box center [682, 143] width 31 height 31
checkbox input "false"
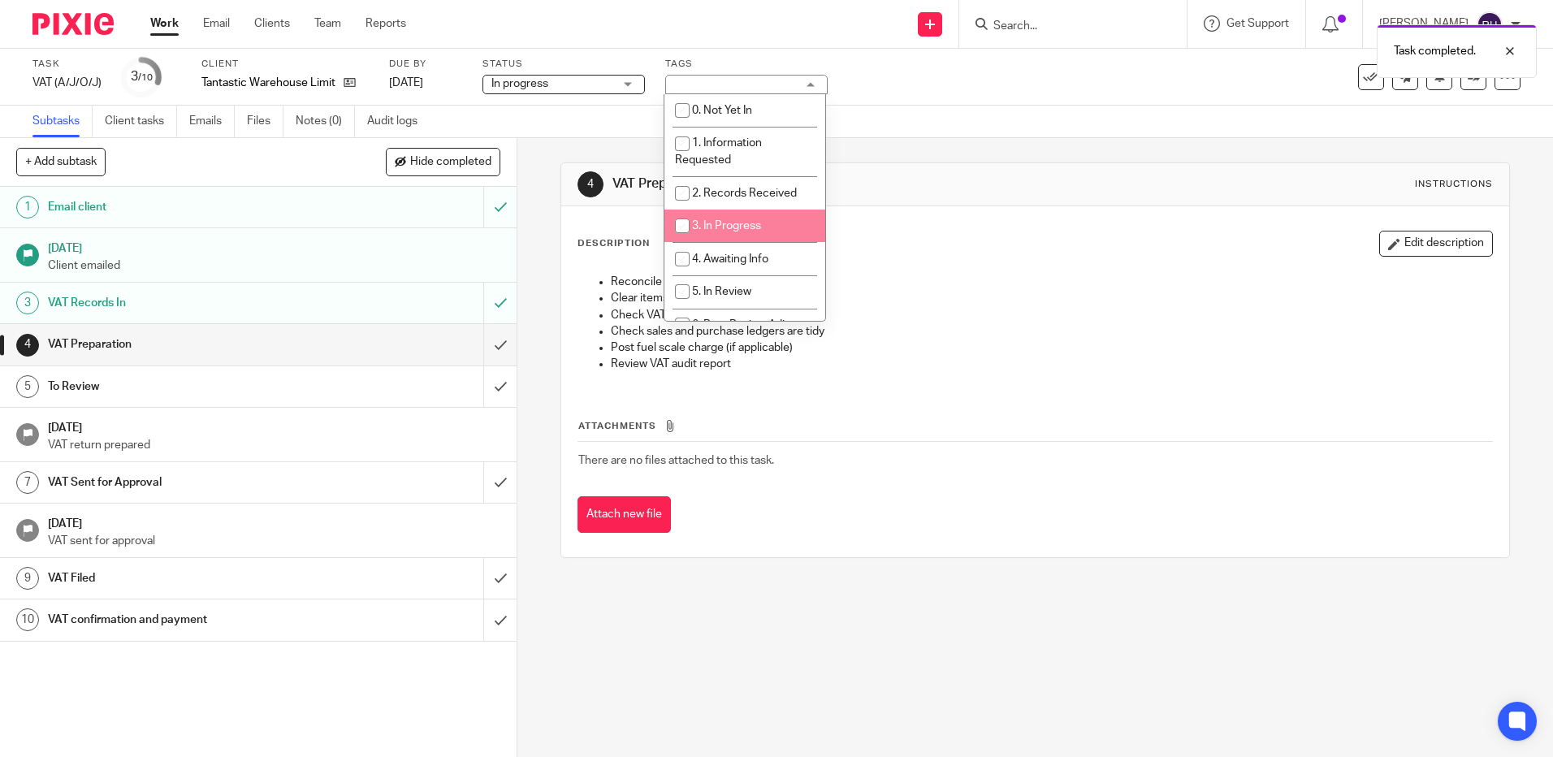
click at [680, 228] on input "checkbox" at bounding box center [682, 225] width 31 height 31
checkbox input "true"
click at [87, 29] on img at bounding box center [72, 24] width 81 height 22
